Goal: Information Seeking & Learning: Learn about a topic

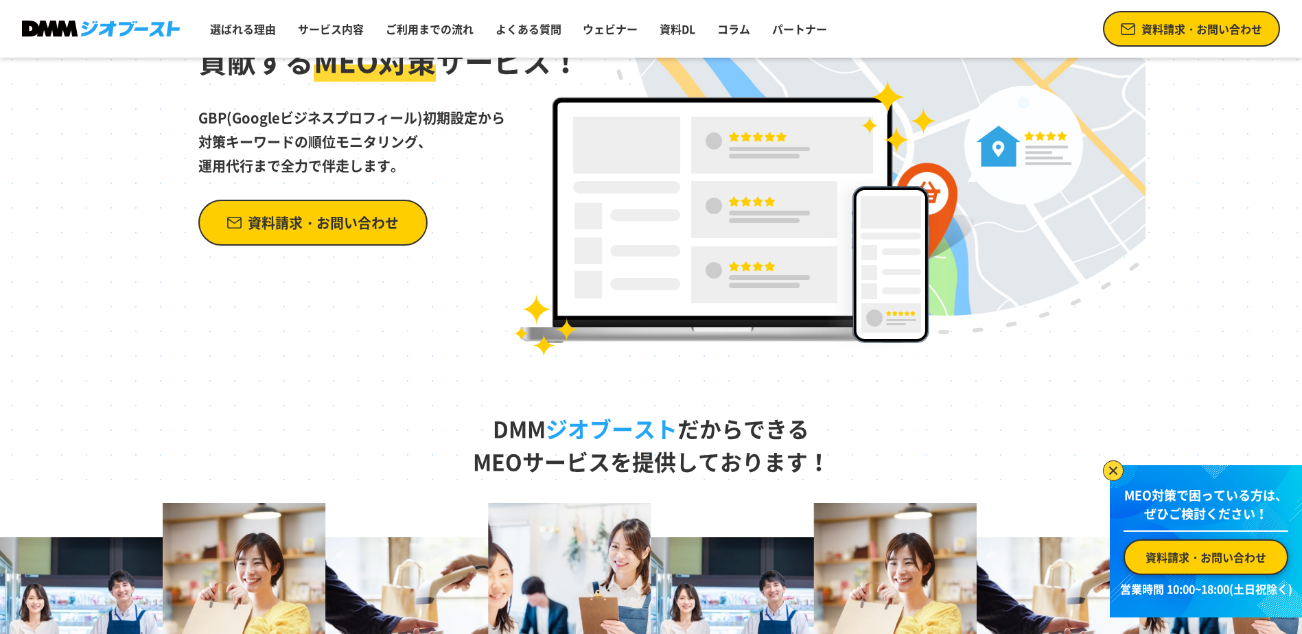
scroll to position [69, 0]
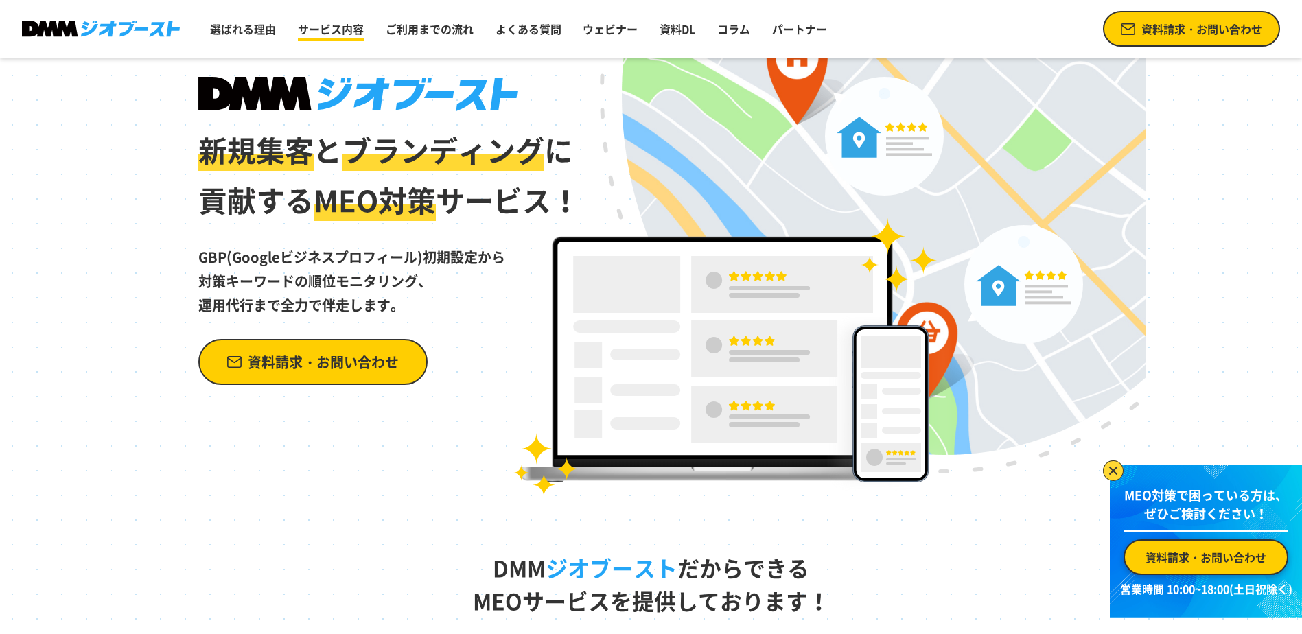
click at [358, 29] on link "サービス内容" at bounding box center [330, 28] width 77 height 27
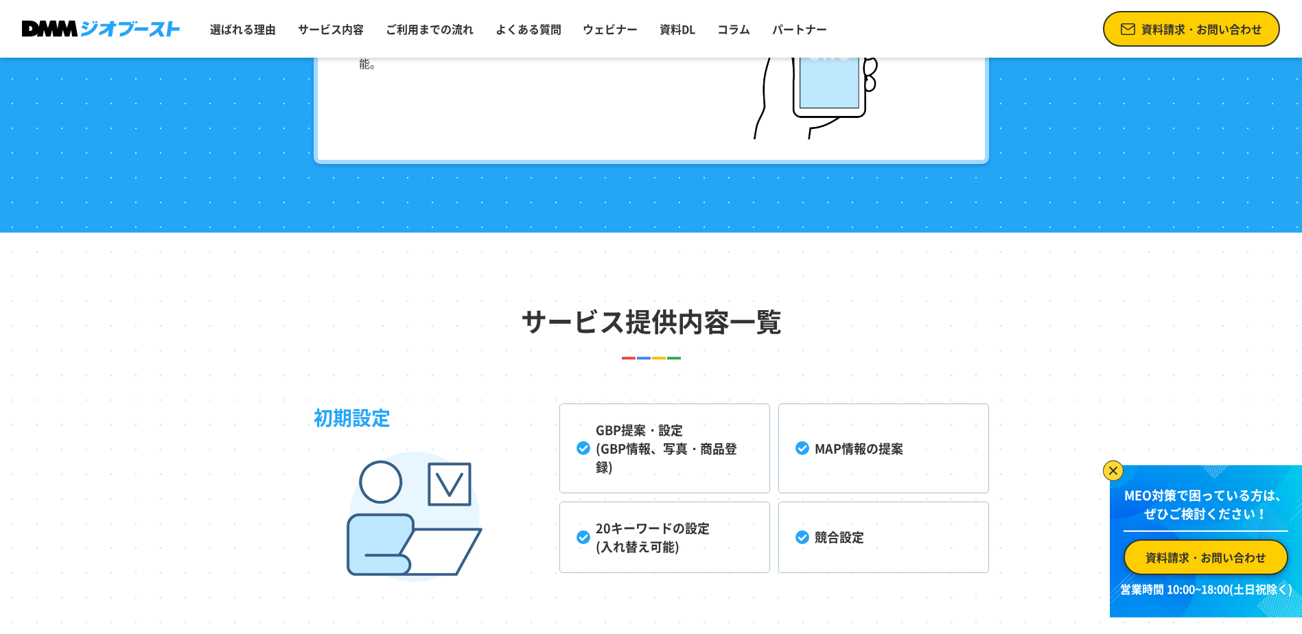
scroll to position [3495, 0]
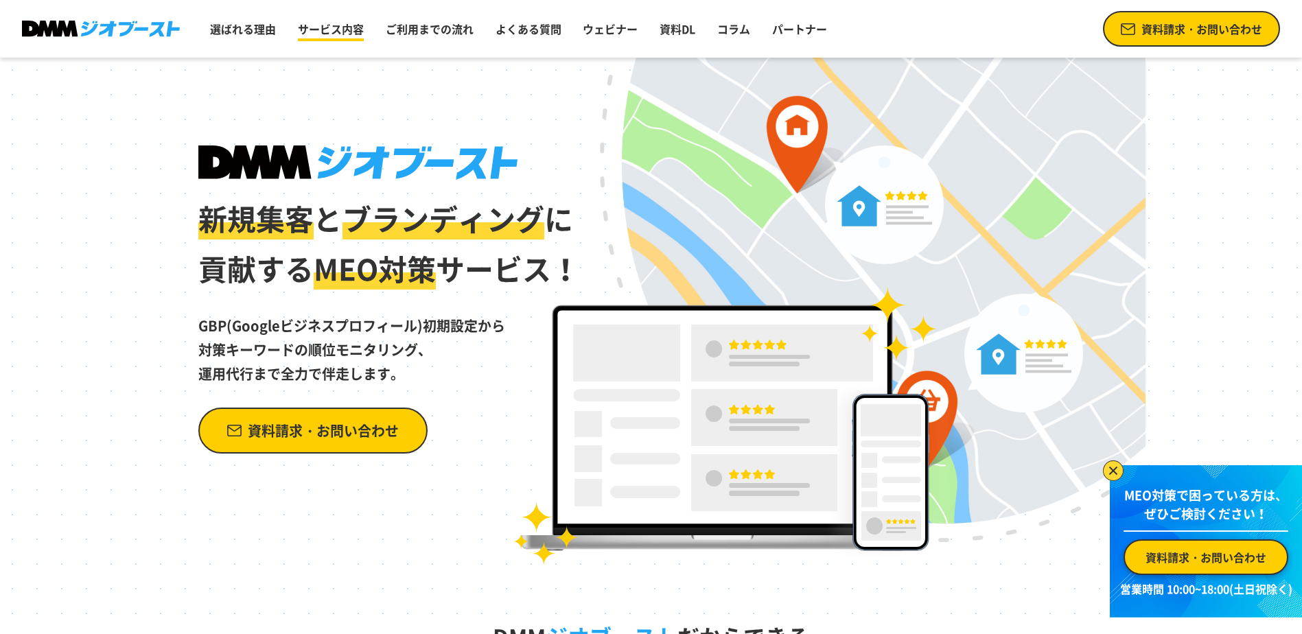
click at [355, 27] on link "サービス内容" at bounding box center [330, 28] width 77 height 27
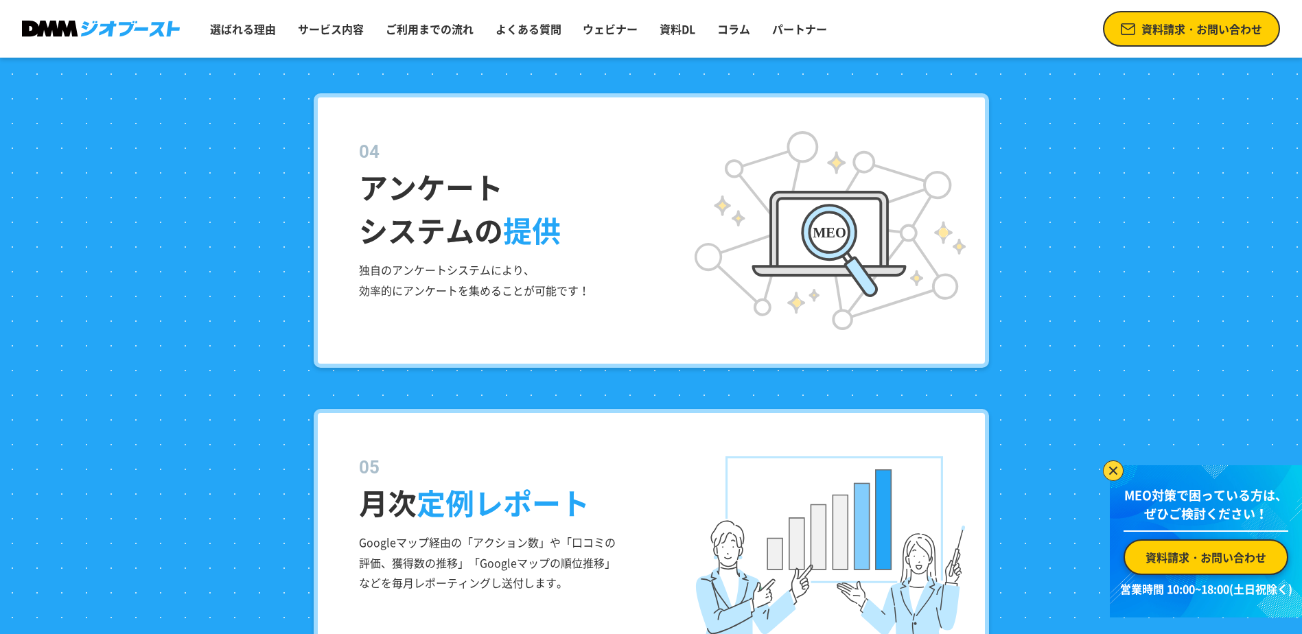
scroll to position [2465, 0]
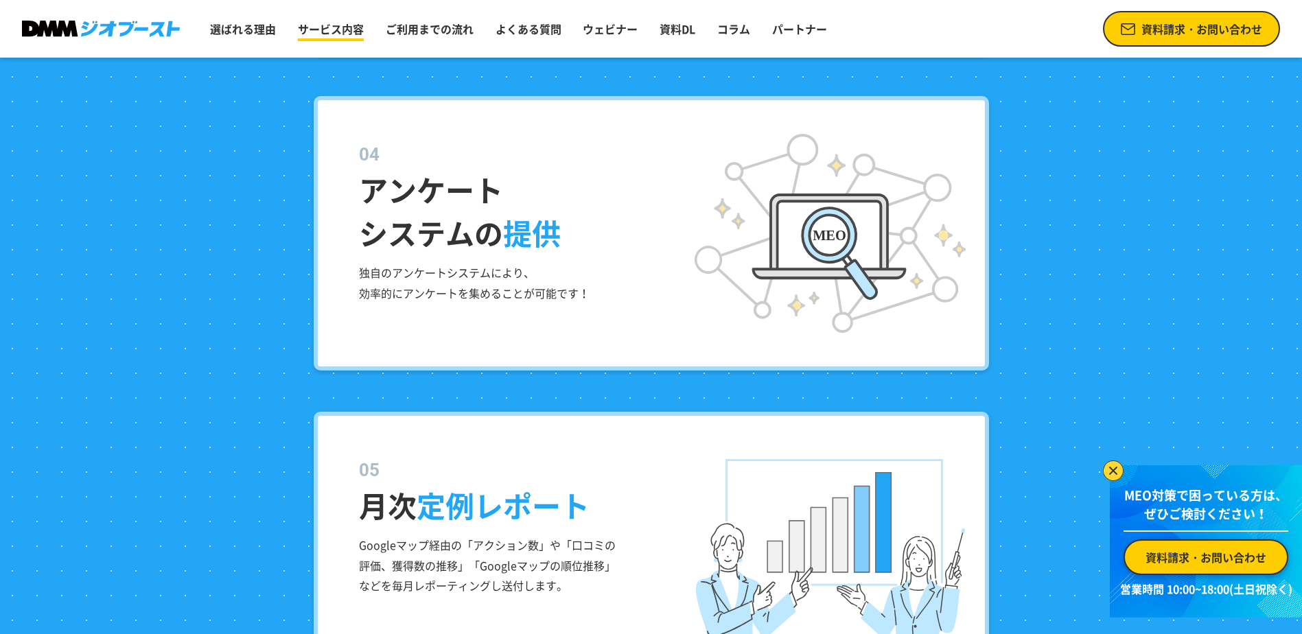
click at [339, 31] on link "サービス内容" at bounding box center [330, 28] width 77 height 27
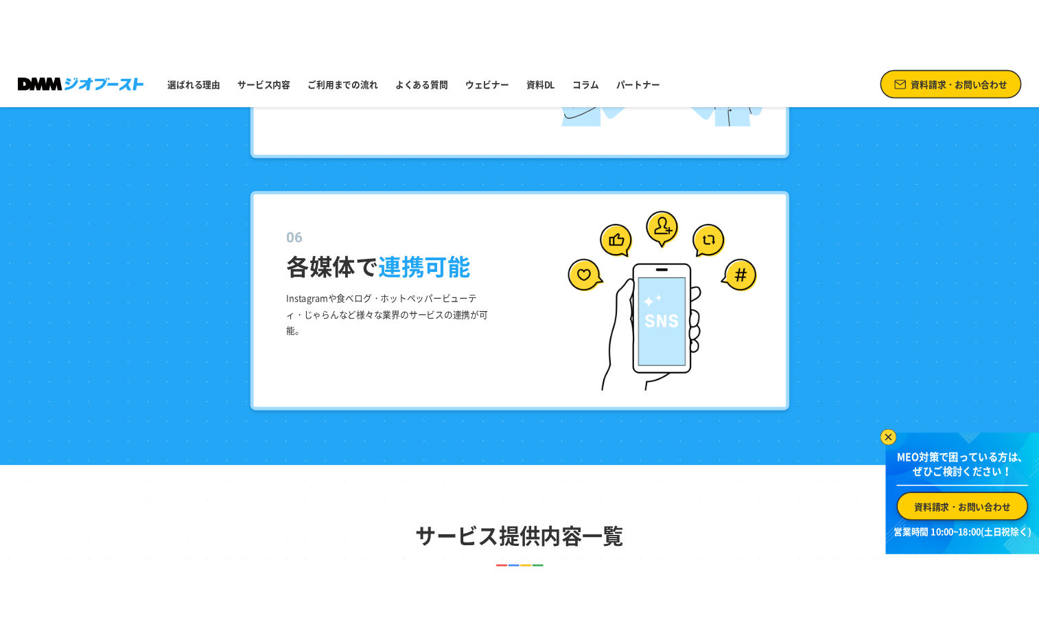
scroll to position [3014, 0]
